Goal: Task Accomplishment & Management: Use online tool/utility

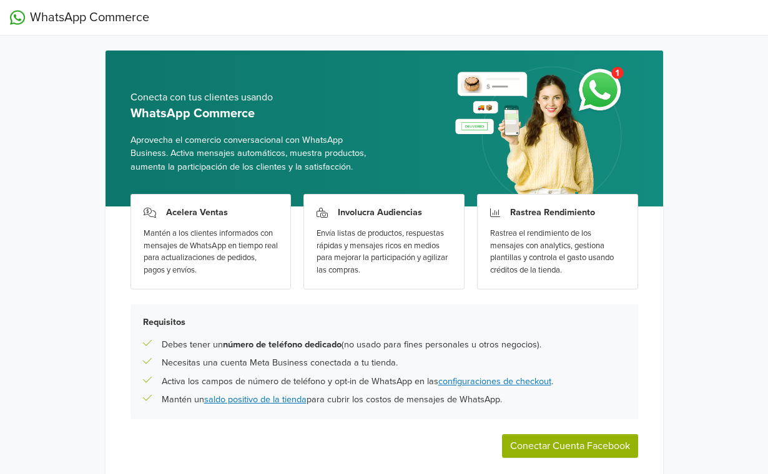
drag, startPoint x: 17, startPoint y: 47, endPoint x: 17, endPoint y: 31, distance: 16.2
click at [17, 47] on div "WhatsApp Commerce Conecta con tus clientes usando WhatsApp Commerce Aprovecha e…" at bounding box center [384, 265] width 768 height 531
click at [24, 109] on div "WhatsApp Commerce Conecta con tus clientes usando WhatsApp Commerce Aprovecha e…" at bounding box center [384, 265] width 768 height 531
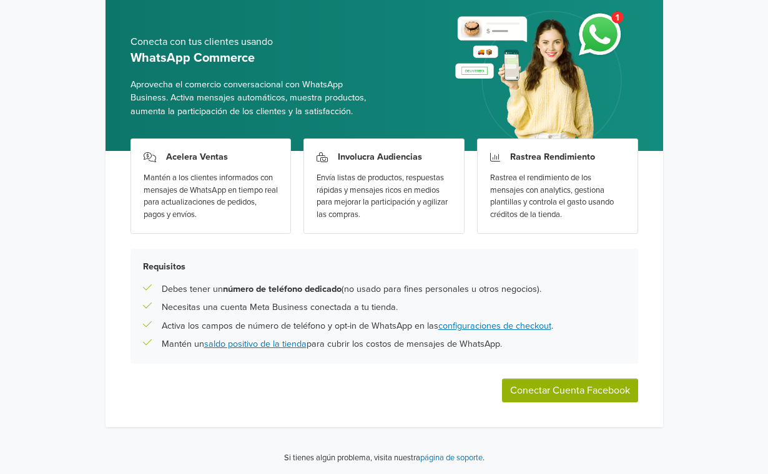
click at [581, 398] on button "Conectar Cuenta Facebook" at bounding box center [570, 391] width 136 height 24
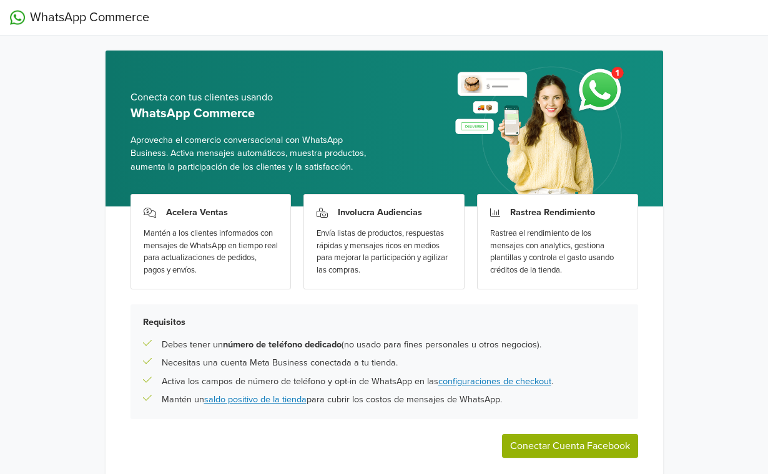
click at [31, 125] on div "WhatsApp Commerce Conecta con tus clientes usando WhatsApp Commerce Aprovecha e…" at bounding box center [384, 265] width 768 height 531
click at [21, 136] on div "WhatsApp Commerce Conecta con tus clientes usando WhatsApp Commerce Aprovecha e…" at bounding box center [384, 265] width 768 height 531
